Goal: Manage account settings

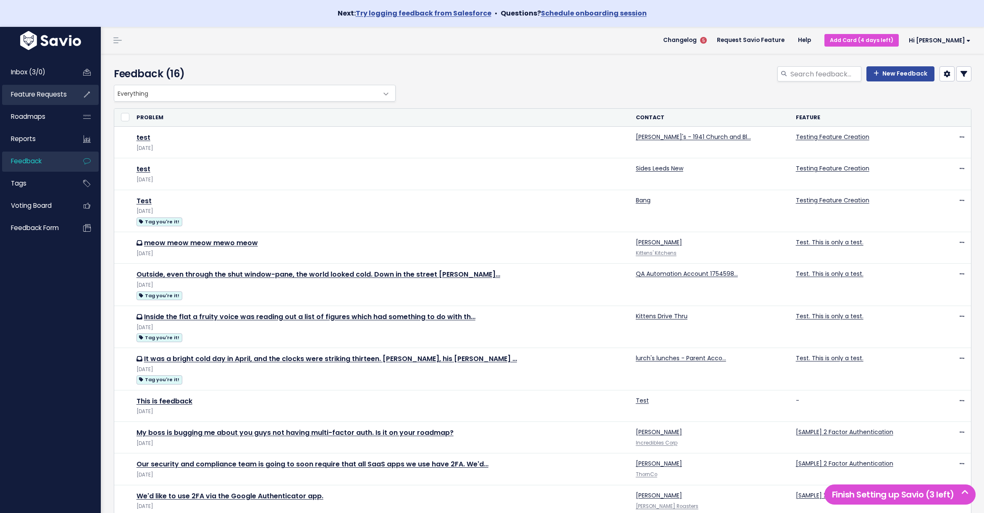
click at [21, 96] on span "Feature Requests" at bounding box center [39, 94] width 56 height 9
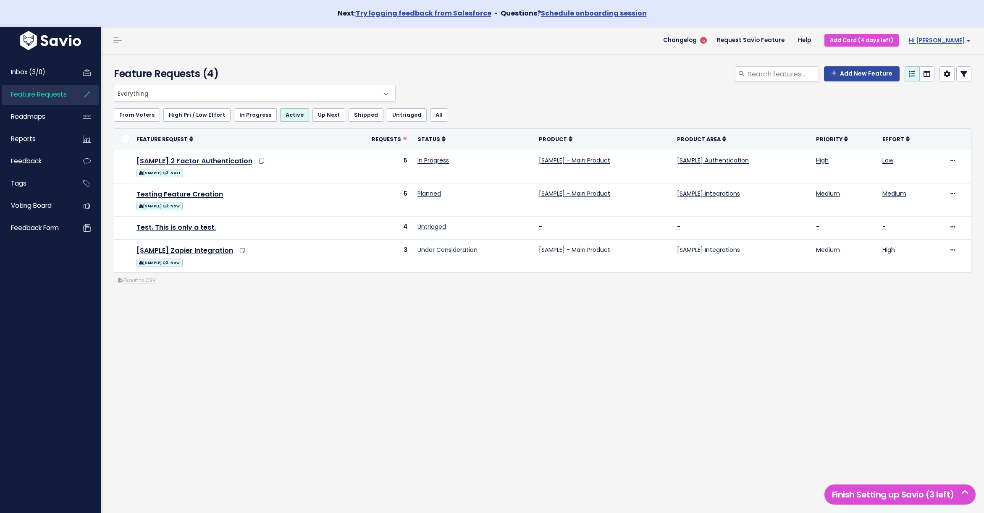
click at [951, 39] on span "Hi [PERSON_NAME]" at bounding box center [940, 40] width 62 height 6
click at [939, 66] on link "Vault Settings" at bounding box center [943, 65] width 62 height 16
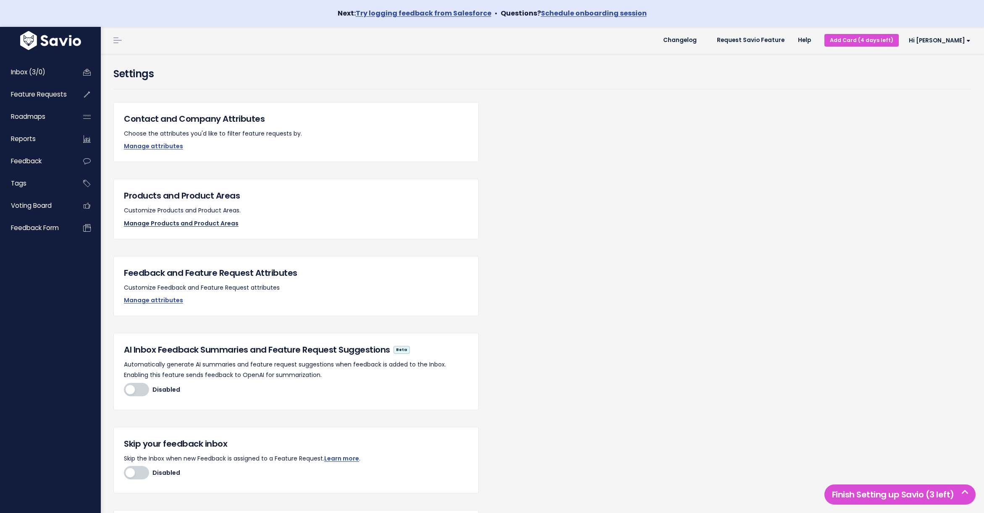
click at [160, 222] on link "Manage Products and Product Areas" at bounding box center [181, 223] width 115 height 8
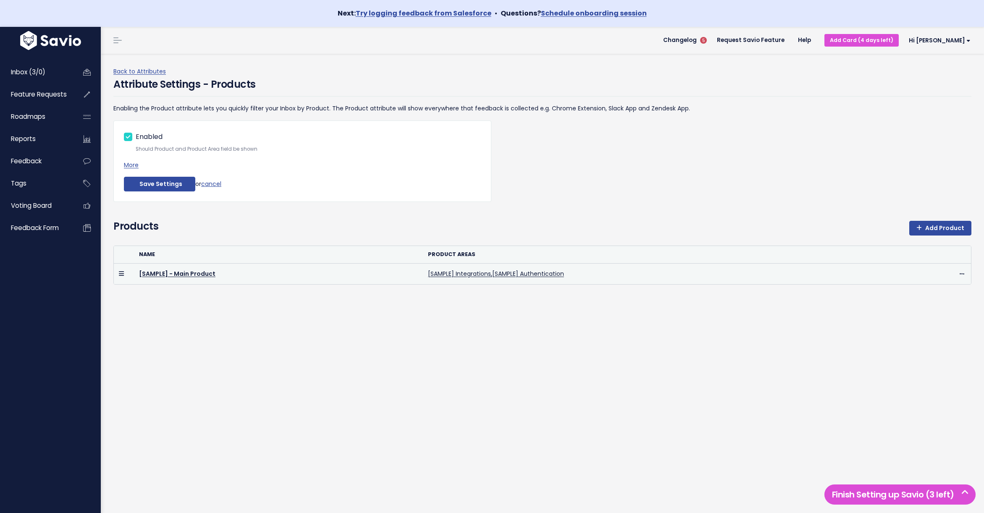
click at [277, 278] on td "[SAMPLE] - Main Product" at bounding box center [278, 273] width 289 height 21
click at [187, 278] on td "[SAMPLE] - Main Product" at bounding box center [278, 273] width 289 height 21
click at [187, 275] on link "[SAMPLE] - Main Product" at bounding box center [177, 274] width 76 height 8
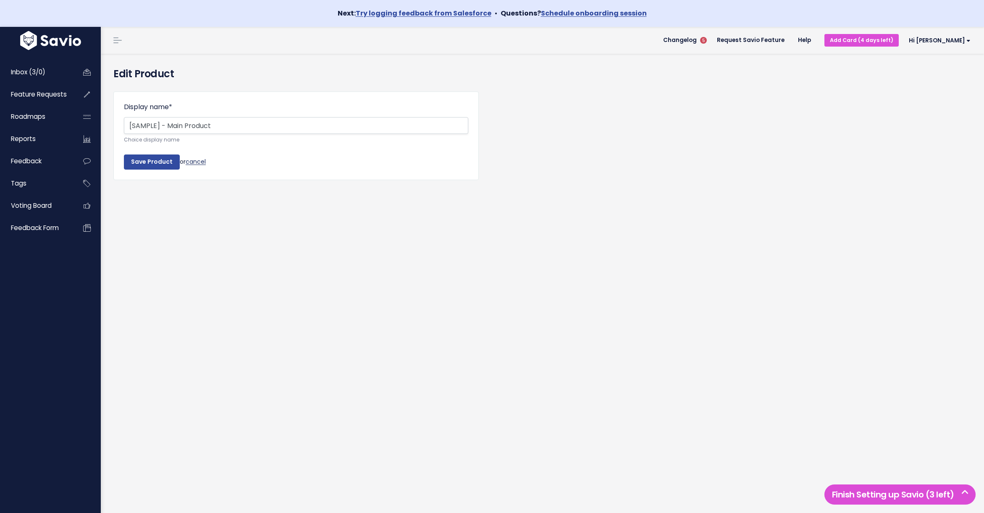
click at [198, 163] on link "cancel" at bounding box center [196, 161] width 20 height 8
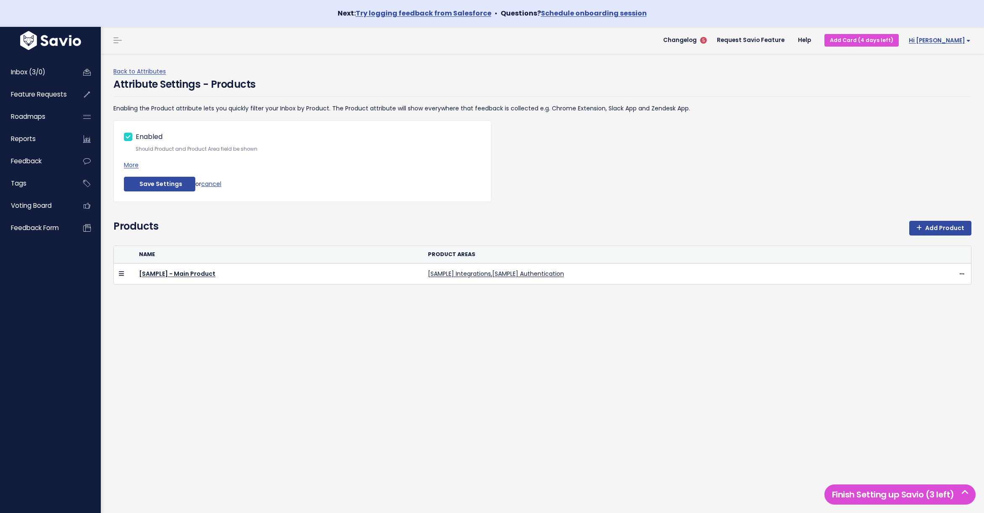
click at [952, 41] on span "Hi [PERSON_NAME]" at bounding box center [940, 40] width 62 height 6
click at [932, 165] on link "Logout" at bounding box center [943, 163] width 62 height 16
